Goal: Task Accomplishment & Management: Complete application form

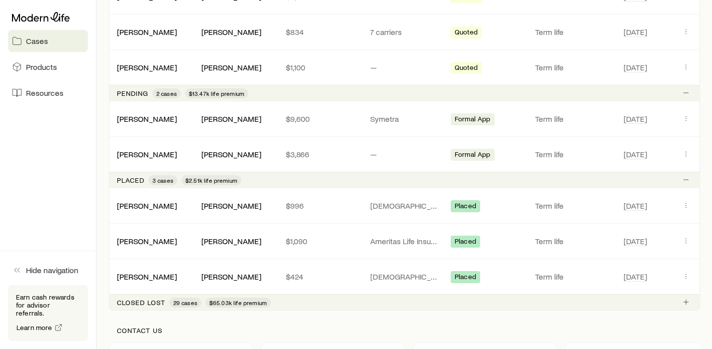
scroll to position [319, 0]
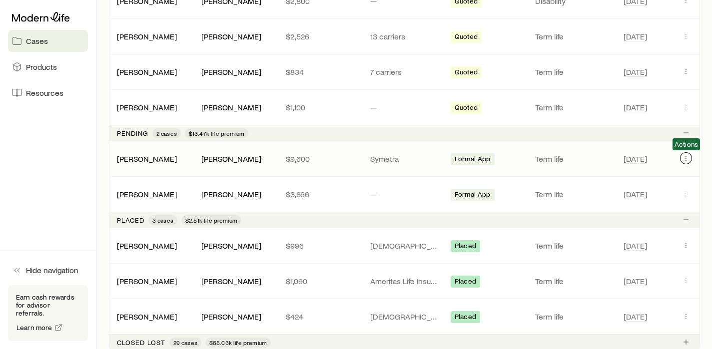
click at [687, 157] on icon "Client cases" at bounding box center [686, 158] width 8 height 8
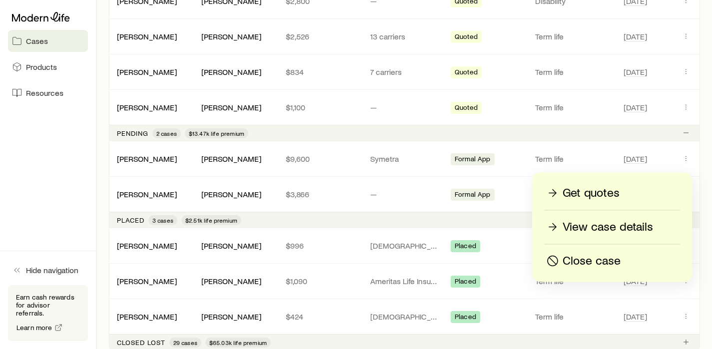
click at [602, 226] on p "View case details" at bounding box center [607, 227] width 90 height 16
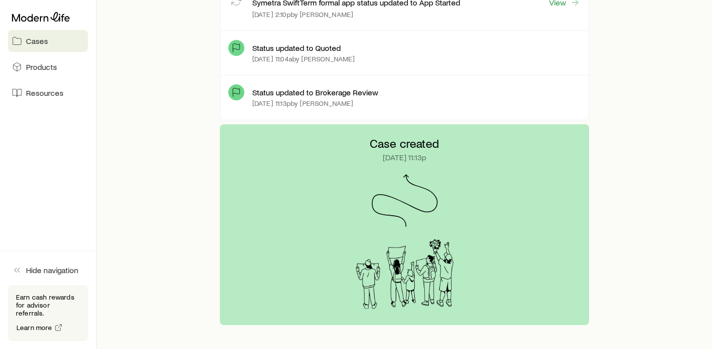
scroll to position [2074, 0]
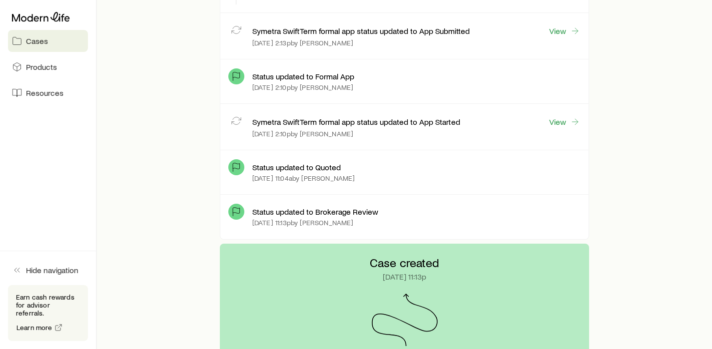
click at [324, 172] on p "Status updated to Quoted" at bounding box center [296, 167] width 88 height 10
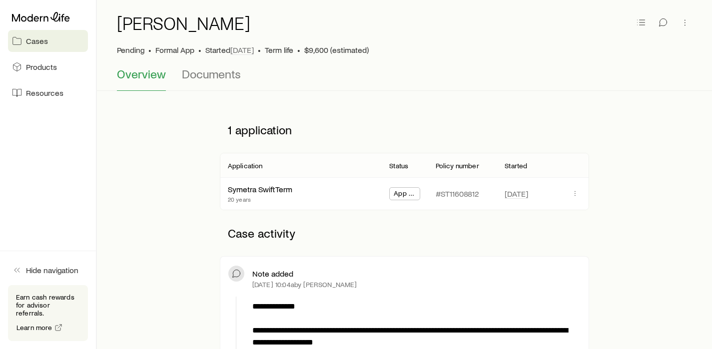
scroll to position [0, 0]
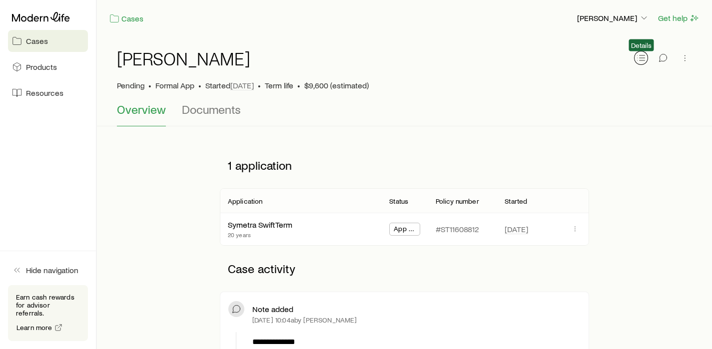
click at [644, 59] on icon "button" at bounding box center [641, 58] width 10 height 10
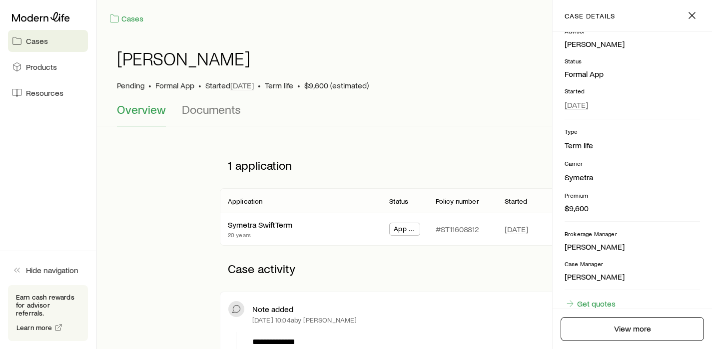
scroll to position [111, 0]
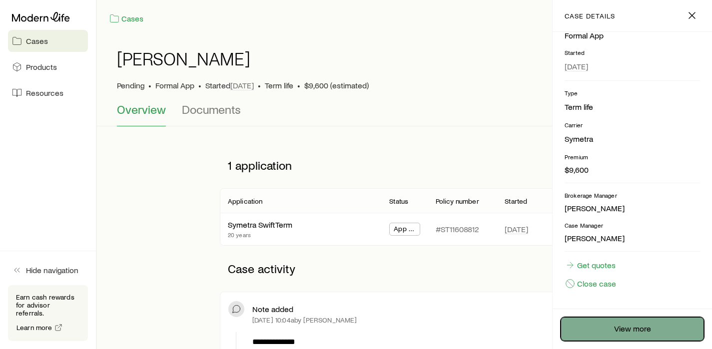
click at [604, 326] on link "View more" at bounding box center [631, 329] width 143 height 24
click at [611, 338] on link "View more" at bounding box center [631, 329] width 143 height 24
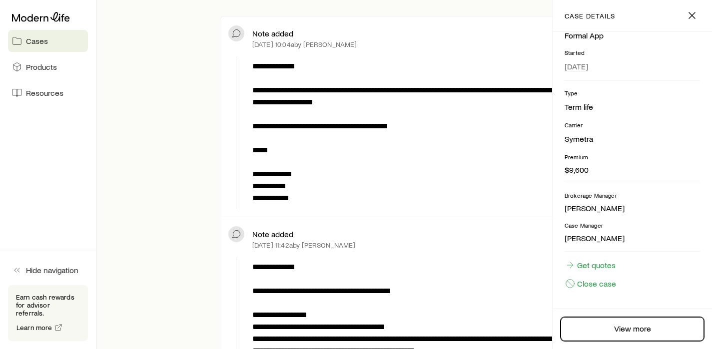
scroll to position [354, 0]
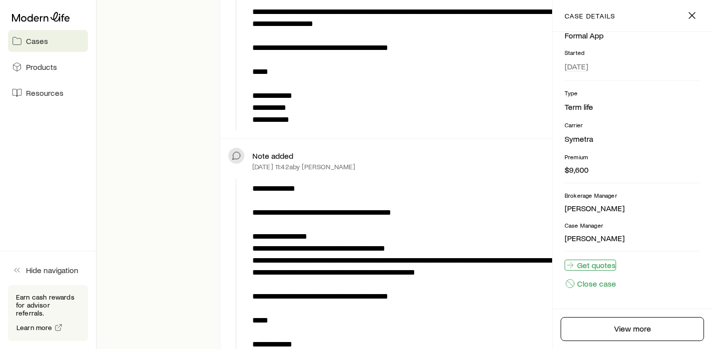
click at [595, 264] on link "Get quotes" at bounding box center [589, 265] width 51 height 11
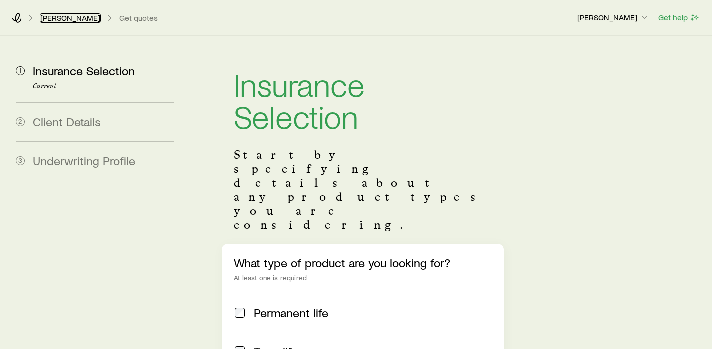
click at [62, 21] on link "[PERSON_NAME]" at bounding box center [70, 17] width 61 height 9
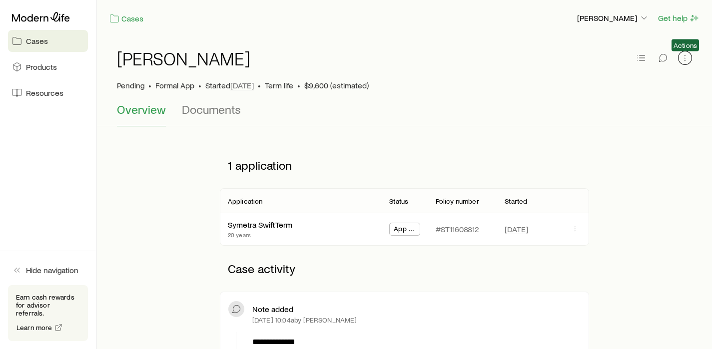
click at [687, 58] on icon "button" at bounding box center [685, 58] width 10 height 10
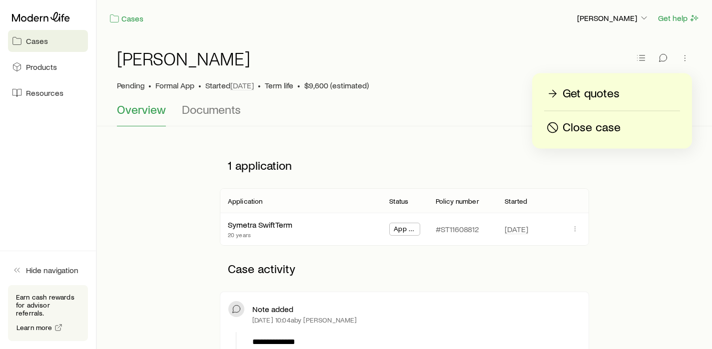
click at [612, 93] on p "Get quotes" at bounding box center [590, 94] width 57 height 16
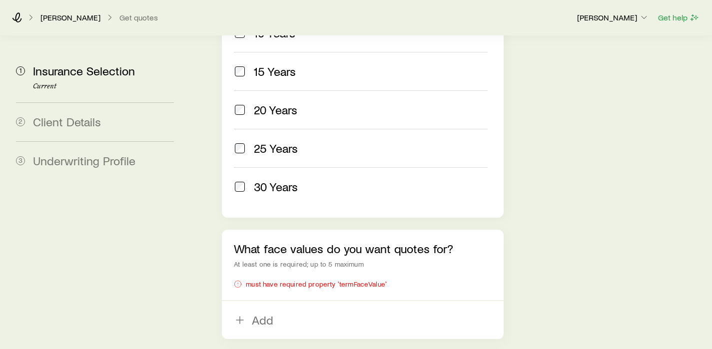
scroll to position [633, 0]
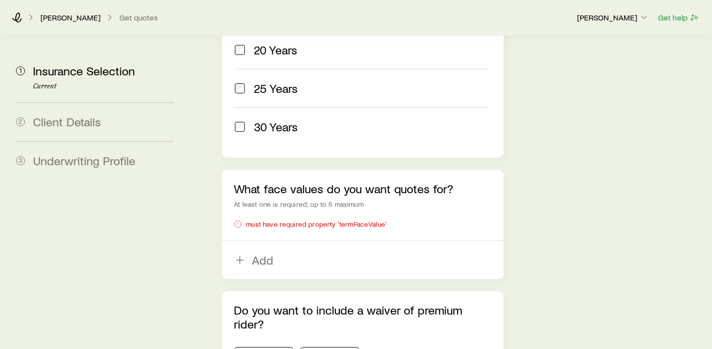
click at [253, 220] on div "must have required property 'termFaceValue'" at bounding box center [362, 224] width 257 height 8
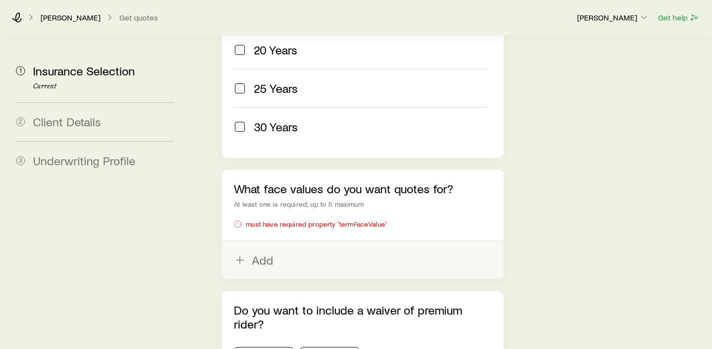
click at [252, 241] on button "Add" at bounding box center [362, 260] width 281 height 38
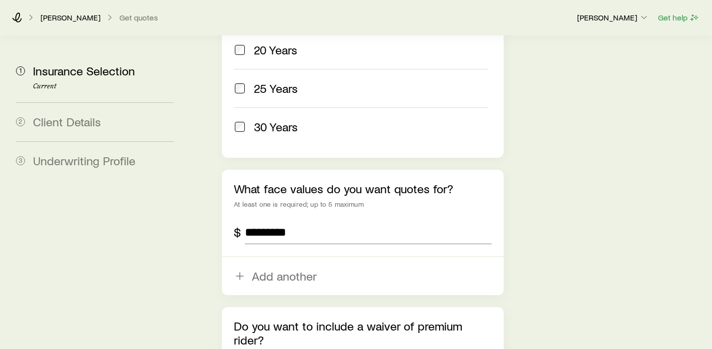
type input "*********"
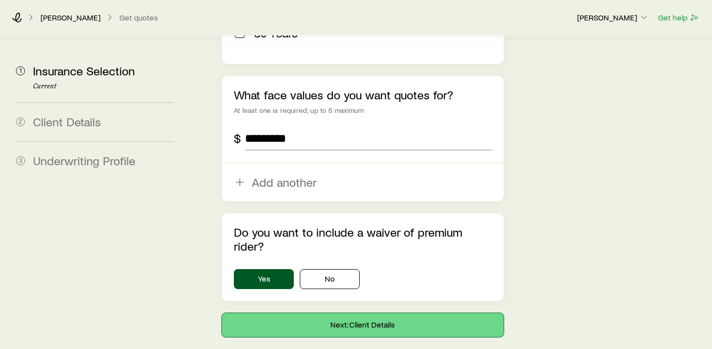
click at [337, 313] on button "Next: Client Details" at bounding box center [362, 325] width 281 height 24
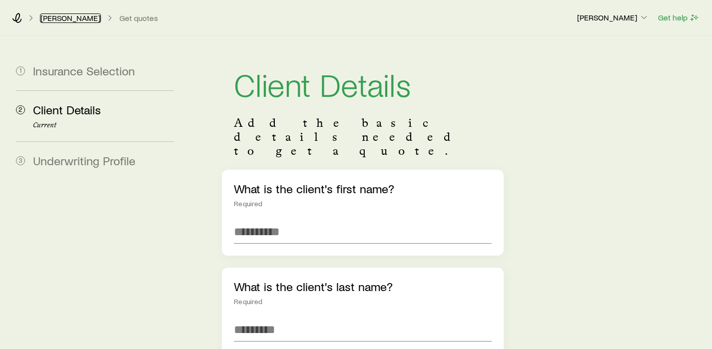
click at [68, 16] on link "[PERSON_NAME]" at bounding box center [70, 17] width 61 height 9
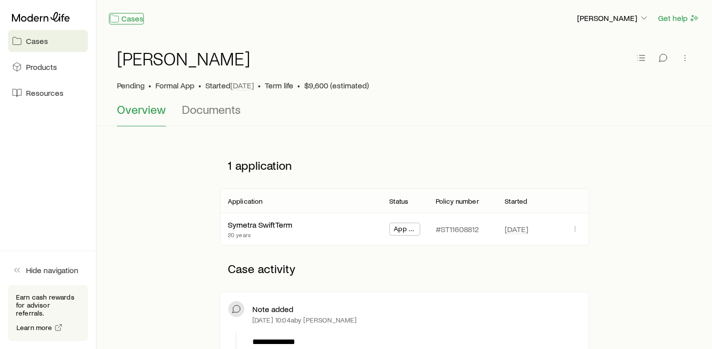
click at [127, 21] on link "Cases" at bounding box center [126, 18] width 35 height 11
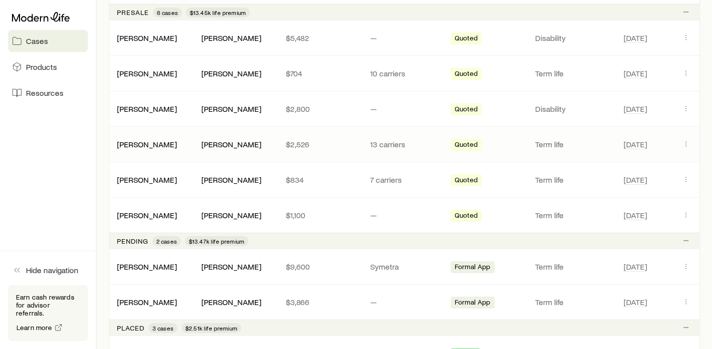
scroll to position [262, 0]
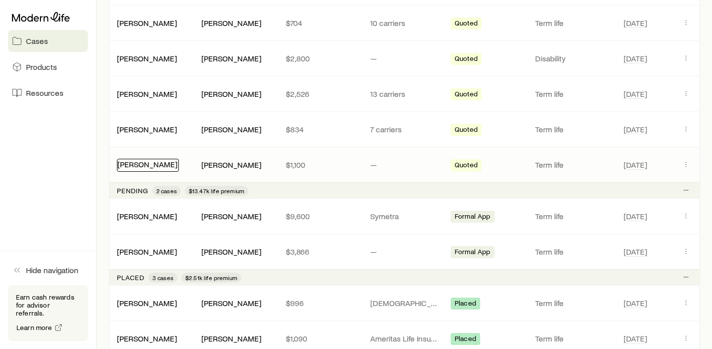
click at [146, 164] on link "[PERSON_NAME]" at bounding box center [147, 163] width 60 height 9
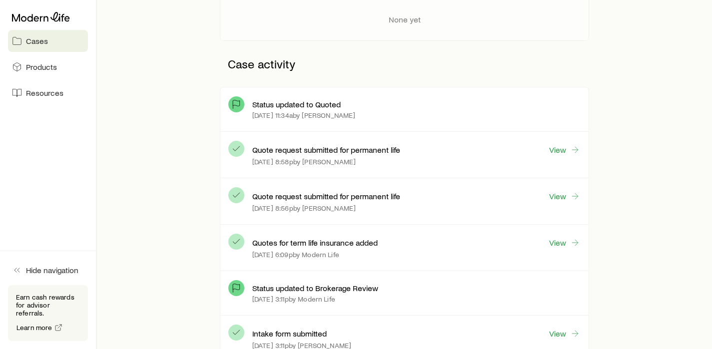
scroll to position [278, 0]
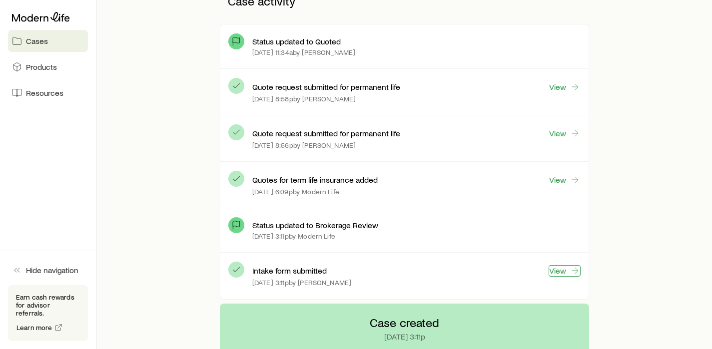
click at [558, 272] on link "View" at bounding box center [564, 270] width 32 height 11
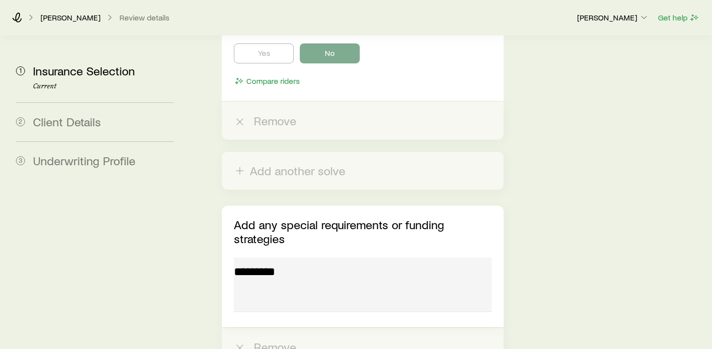
scroll to position [3681, 0]
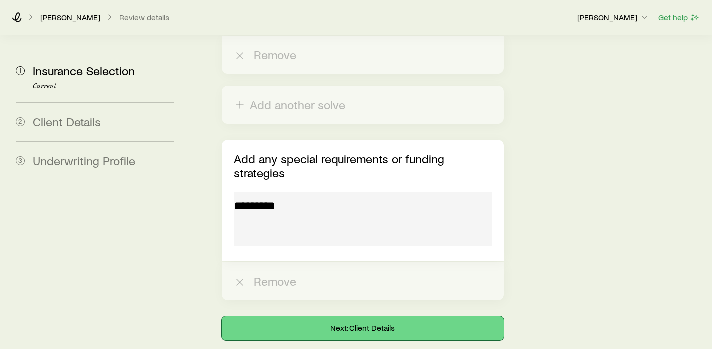
click at [352, 316] on button "Next: Client Details" at bounding box center [362, 328] width 281 height 24
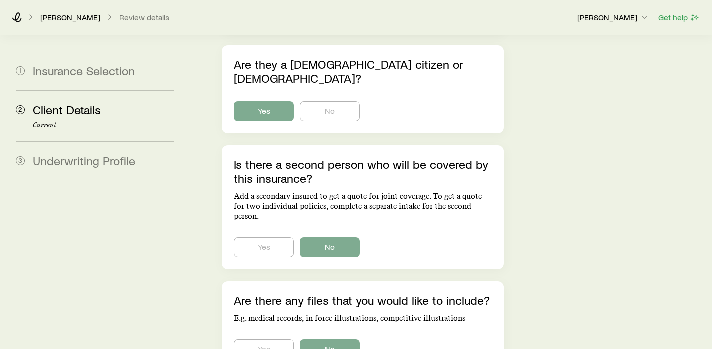
scroll to position [723, 0]
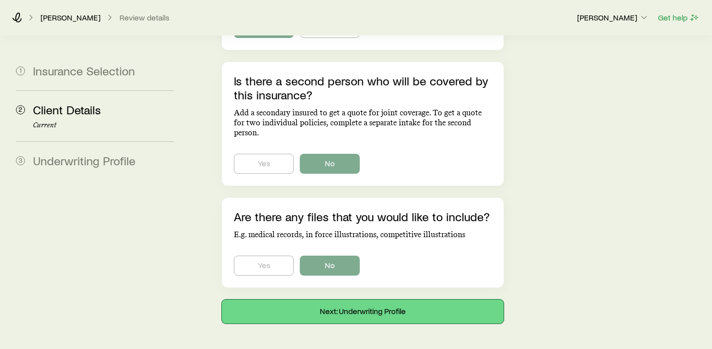
click at [385, 300] on button "Next: Underwriting Profile" at bounding box center [362, 312] width 281 height 24
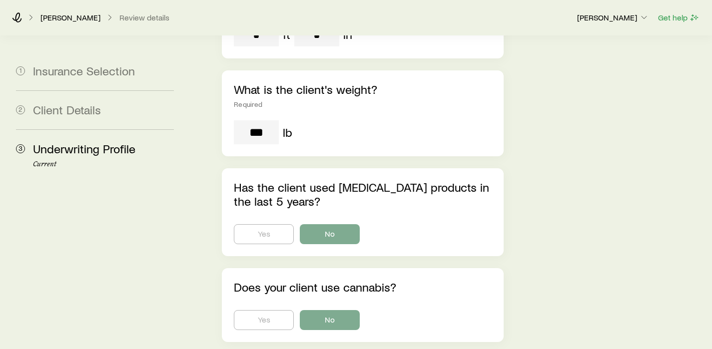
scroll to position [464, 0]
